Goal: Information Seeking & Learning: Learn about a topic

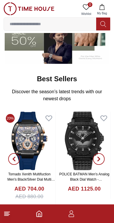
scroll to position [140, 0]
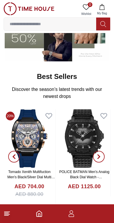
click at [23, 137] on button "button" at bounding box center [14, 156] width 21 height 95
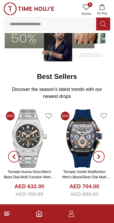
click at [84, 140] on img at bounding box center [84, 138] width 52 height 58
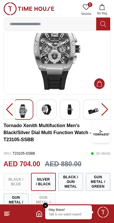
scroll to position [29, 0]
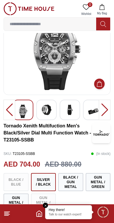
click at [39, 215] on icon "Home" at bounding box center [39, 213] width 7 height 7
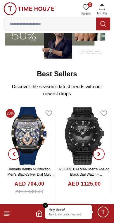
scroll to position [143, 0]
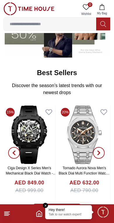
click at [84, 133] on img at bounding box center [84, 135] width 52 height 58
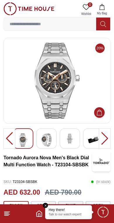
click at [81, 116] on img at bounding box center [56, 81] width 97 height 76
click at [77, 118] on img at bounding box center [56, 81] width 97 height 76
click at [100, 140] on div at bounding box center [105, 138] width 12 height 20
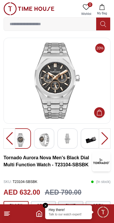
click at [93, 139] on img at bounding box center [91, 139] width 11 height 13
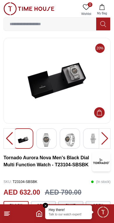
click at [83, 117] on img at bounding box center [56, 81] width 97 height 76
click at [69, 140] on img at bounding box center [70, 139] width 11 height 13
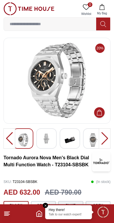
click at [38, 211] on icon "Home" at bounding box center [39, 214] width 5 height 6
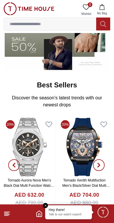
scroll to position [131, 0]
